Goal: Navigation & Orientation: Find specific page/section

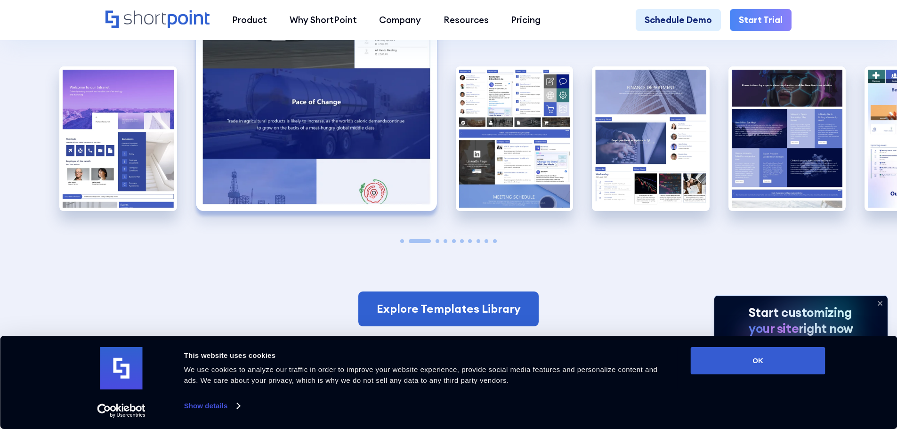
scroll to position [1837, 0]
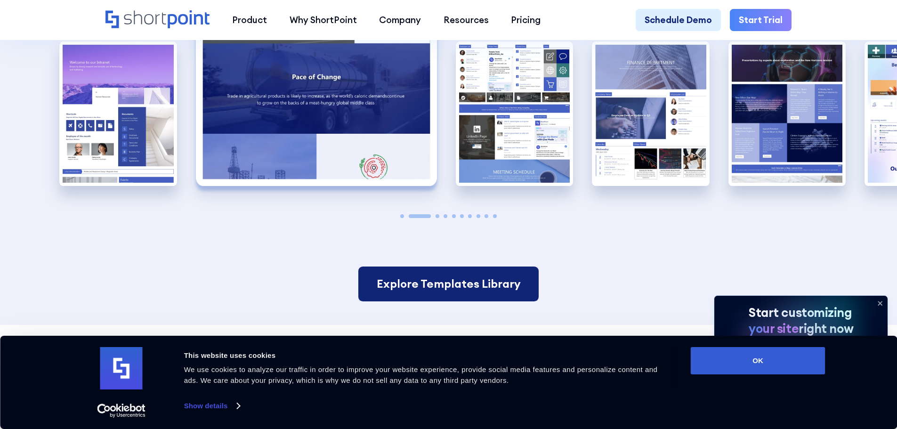
click at [481, 267] on link "Explore Templates Library" at bounding box center [448, 284] width 180 height 35
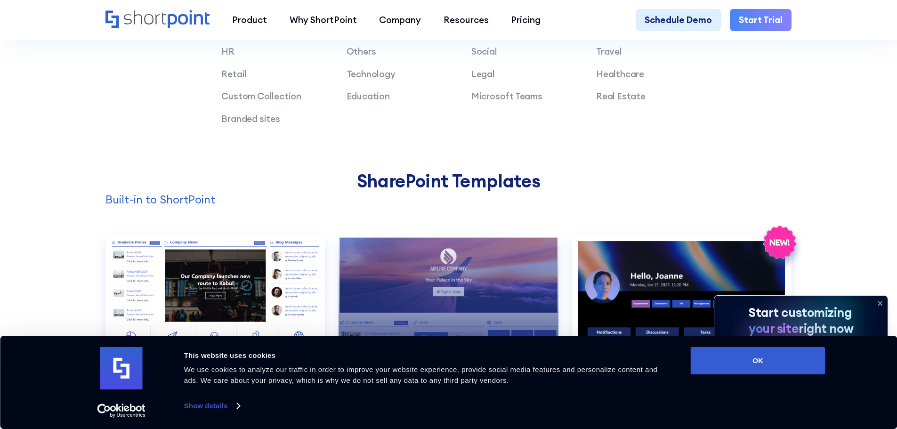
scroll to position [706, 0]
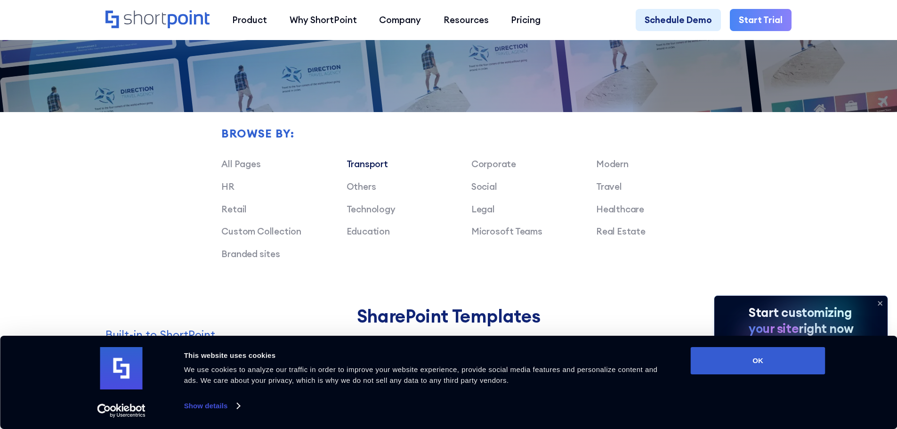
click at [367, 170] on link "Transport" at bounding box center [367, 163] width 41 height 11
click at [372, 167] on link "Transport" at bounding box center [367, 163] width 41 height 11
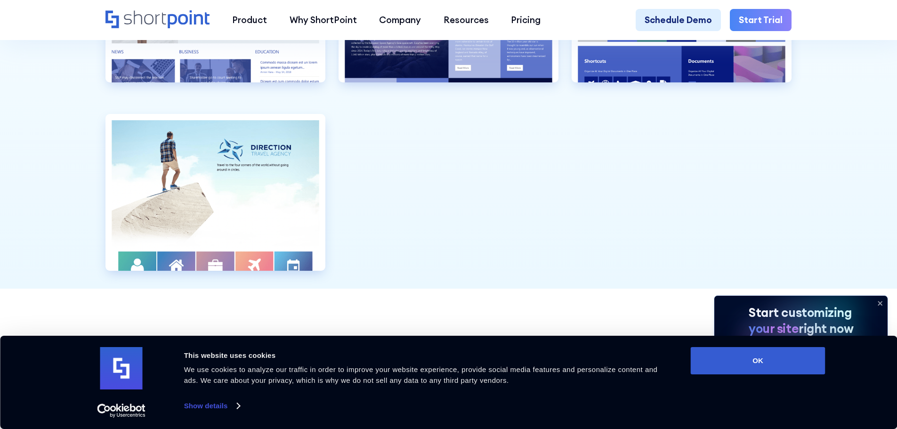
scroll to position [3061, 0]
